Goal: Book appointment/travel/reservation

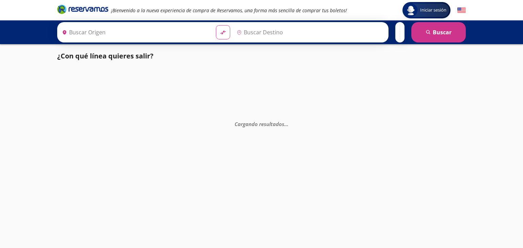
type input "Chilpancingo, [GEOGRAPHIC_DATA]"
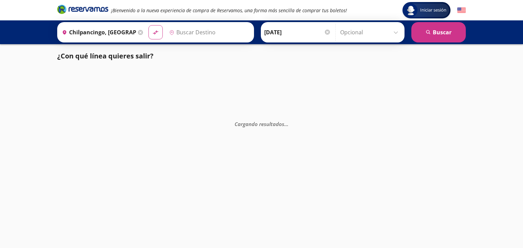
type input "Toluca, [GEOGRAPHIC_DATA]"
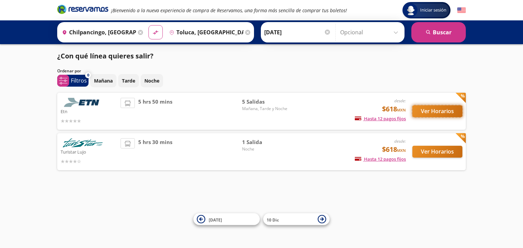
click at [445, 109] on button "Ver Horarios" at bounding box center [437, 111] width 50 height 12
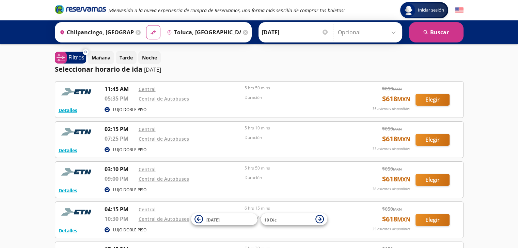
click at [187, 34] on input "Toluca, [GEOGRAPHIC_DATA]" at bounding box center [202, 32] width 77 height 17
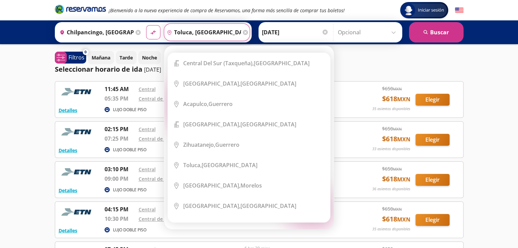
click at [243, 33] on div "Destino pin-outline [GEOGRAPHIC_DATA], [GEOGRAPHIC_DATA]" at bounding box center [207, 32] width 86 height 18
click at [243, 33] on icon at bounding box center [245, 32] width 5 height 5
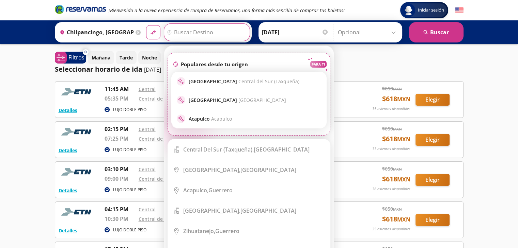
click at [216, 32] on input "Destino" at bounding box center [206, 32] width 84 height 17
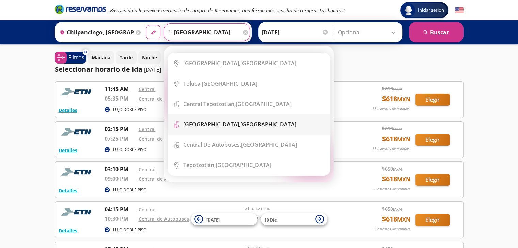
click at [240, 126] on b "[GEOGRAPHIC_DATA]," at bounding box center [211, 124] width 57 height 7
type input "[GEOGRAPHIC_DATA], [GEOGRAPHIC_DATA]"
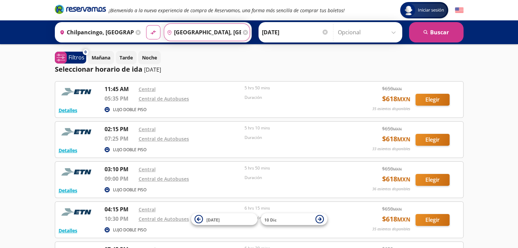
click at [209, 31] on input "[GEOGRAPHIC_DATA], [GEOGRAPHIC_DATA]" at bounding box center [202, 32] width 77 height 17
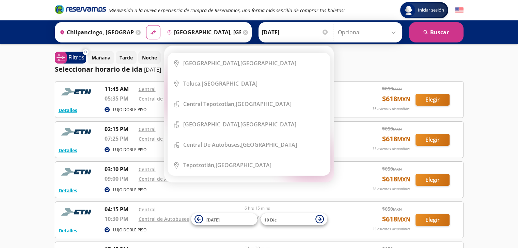
click at [243, 32] on icon at bounding box center [245, 32] width 5 height 5
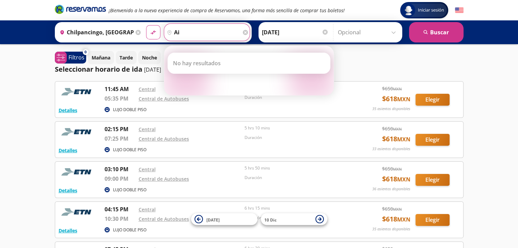
type input "a"
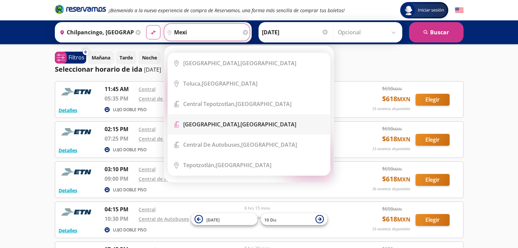
click at [240, 126] on b "[GEOGRAPHIC_DATA]," at bounding box center [211, 124] width 57 height 7
type input "[GEOGRAPHIC_DATA], [GEOGRAPHIC_DATA]"
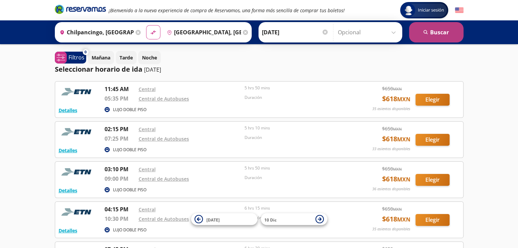
click at [425, 36] on button "search [GEOGRAPHIC_DATA]" at bounding box center [436, 32] width 54 height 20
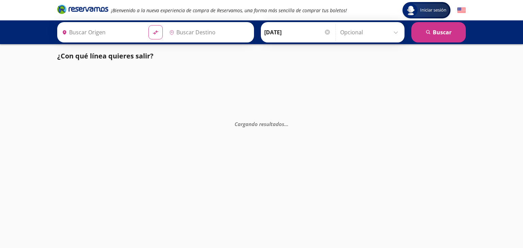
type input "[GEOGRAPHIC_DATA], [GEOGRAPHIC_DATA]"
type input "Chilpancingo, [GEOGRAPHIC_DATA]"
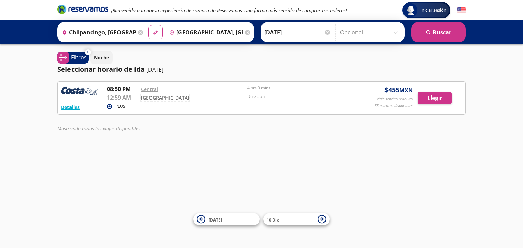
click at [155, 98] on link "[GEOGRAPHIC_DATA]" at bounding box center [165, 98] width 48 height 6
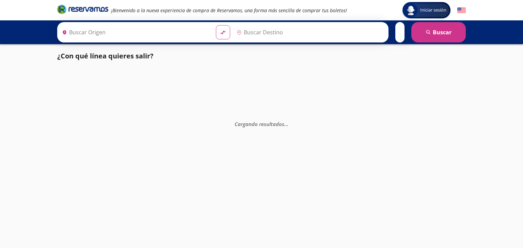
type input "Chilpancingo, [GEOGRAPHIC_DATA]"
type input "[GEOGRAPHIC_DATA], [GEOGRAPHIC_DATA]"
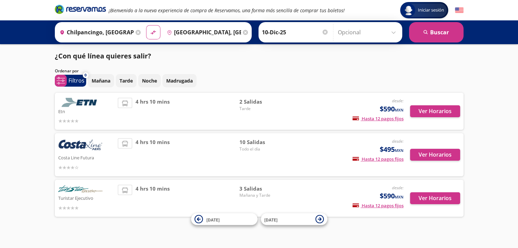
scroll to position [7, 0]
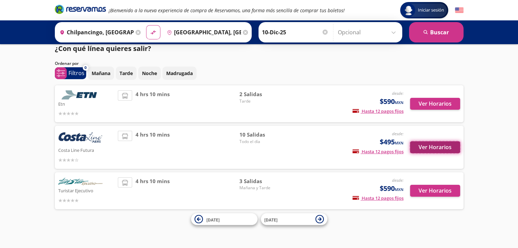
click at [437, 145] on button "Ver Horarios" at bounding box center [435, 148] width 50 height 12
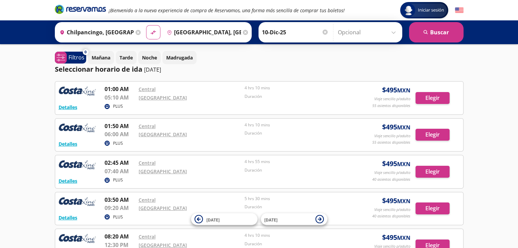
click at [266, 143] on div "PLUS" at bounding box center [225, 144] width 243 height 8
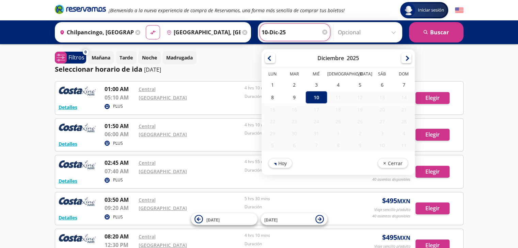
click at [296, 38] on input "10-Dic-25" at bounding box center [294, 32] width 67 height 17
click at [291, 98] on div "9" at bounding box center [294, 97] width 22 height 13
type input "[DATE]"
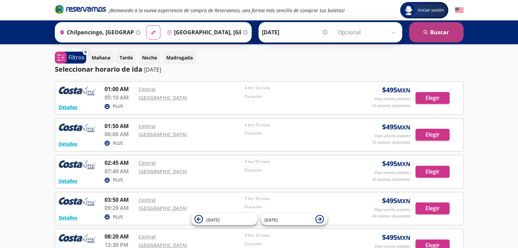
click at [419, 35] on button "search [GEOGRAPHIC_DATA]" at bounding box center [436, 32] width 54 height 20
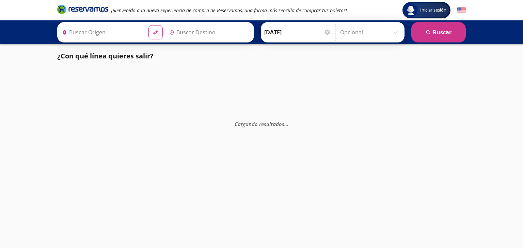
type input "Chilpancingo, [GEOGRAPHIC_DATA]"
type input "Central del Norte, Distrito Federal"
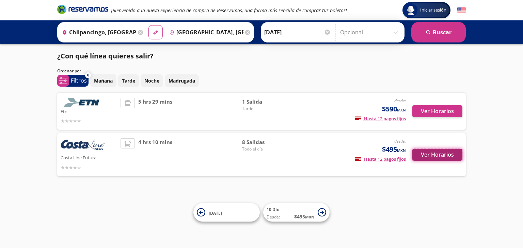
click at [444, 155] on button "Ver Horarios" at bounding box center [437, 155] width 50 height 12
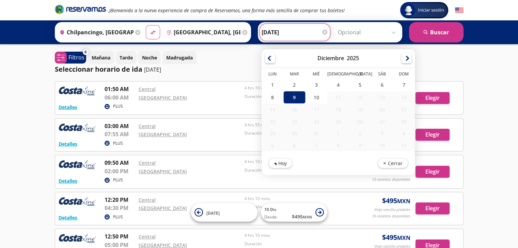
click at [276, 30] on input "[DATE]" at bounding box center [294, 32] width 67 height 17
click at [308, 95] on div "10" at bounding box center [316, 97] width 22 height 13
type input "10-Dic-25"
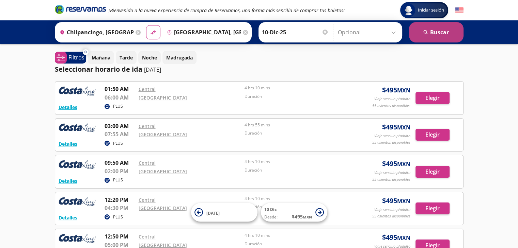
click at [438, 37] on button "search [GEOGRAPHIC_DATA]" at bounding box center [436, 32] width 54 height 20
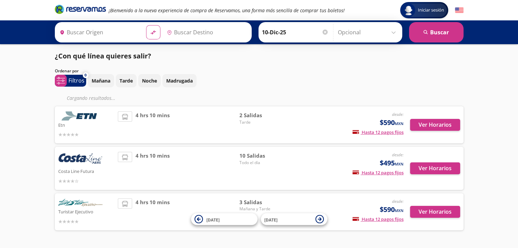
type input "Central del Norte, Distrito Federal"
type input "Chilpancingo, [GEOGRAPHIC_DATA]"
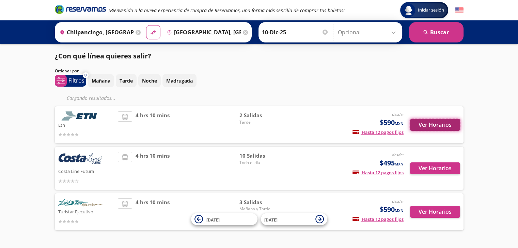
click at [432, 128] on button "Ver Horarios" at bounding box center [435, 125] width 50 height 12
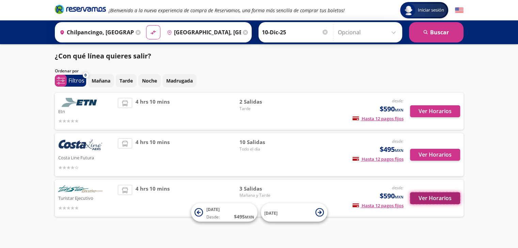
click at [448, 202] on button "Ver Horarios" at bounding box center [435, 199] width 50 height 12
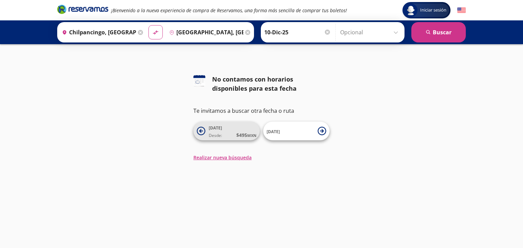
click at [199, 135] on icon at bounding box center [201, 131] width 9 height 9
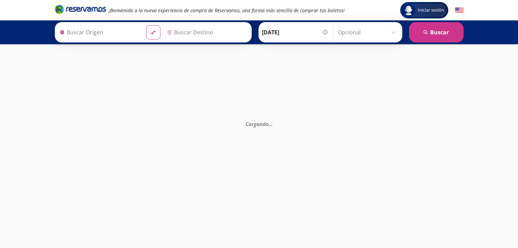
type input "Chilpancingo, [GEOGRAPHIC_DATA]"
type input "Central del Norte, Distrito Federal"
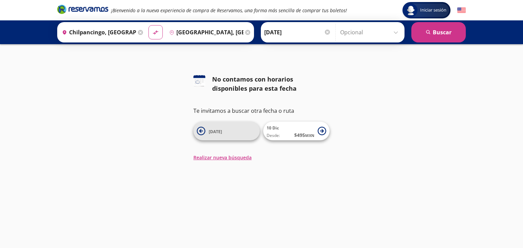
click at [206, 130] on button "[DATE]" at bounding box center [226, 131] width 66 height 19
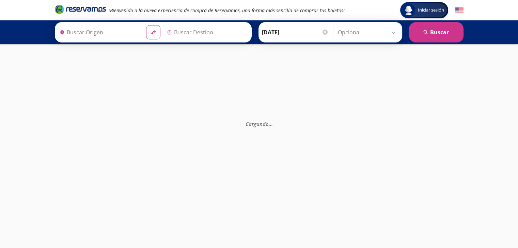
type input "Central del Norte, Distrito Federal"
type input "Chilpancingo, [GEOGRAPHIC_DATA]"
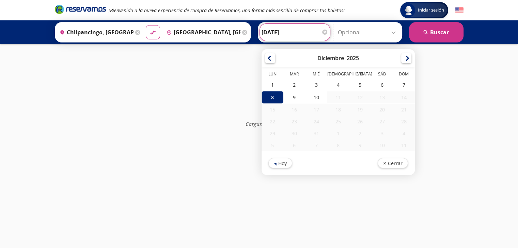
click at [300, 38] on input "08-Dic-25" at bounding box center [294, 32] width 67 height 17
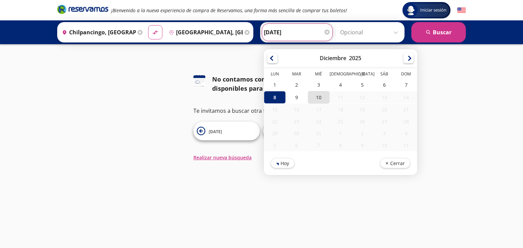
click at [311, 98] on div "10" at bounding box center [319, 97] width 22 height 13
type input "10-Dic-25"
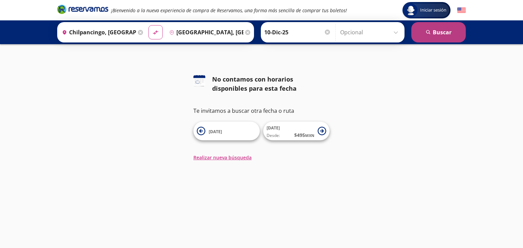
click at [452, 32] on button "search [GEOGRAPHIC_DATA]" at bounding box center [438, 32] width 54 height 20
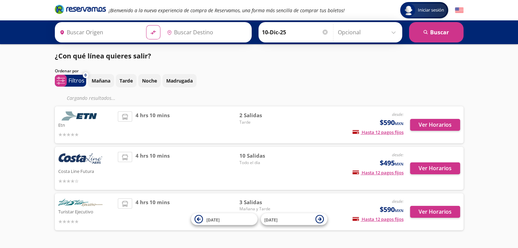
type input "Central del Norte, Distrito Federal"
type input "Chilpancingo, [GEOGRAPHIC_DATA]"
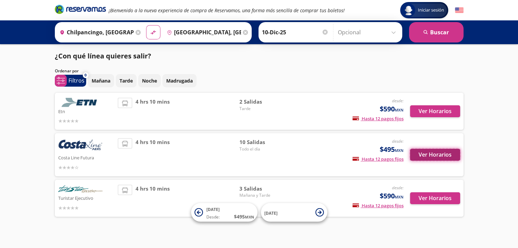
click at [442, 156] on button "Ver Horarios" at bounding box center [435, 155] width 50 height 12
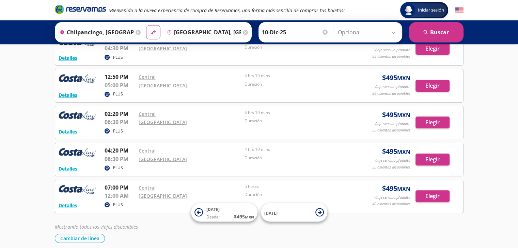
scroll to position [187, 0]
